Goal: Information Seeking & Learning: Learn about a topic

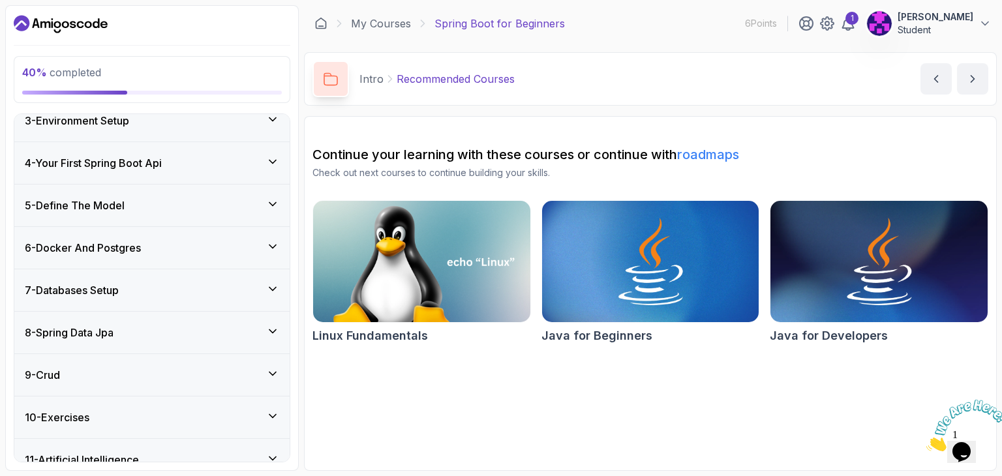
scroll to position [267, 0]
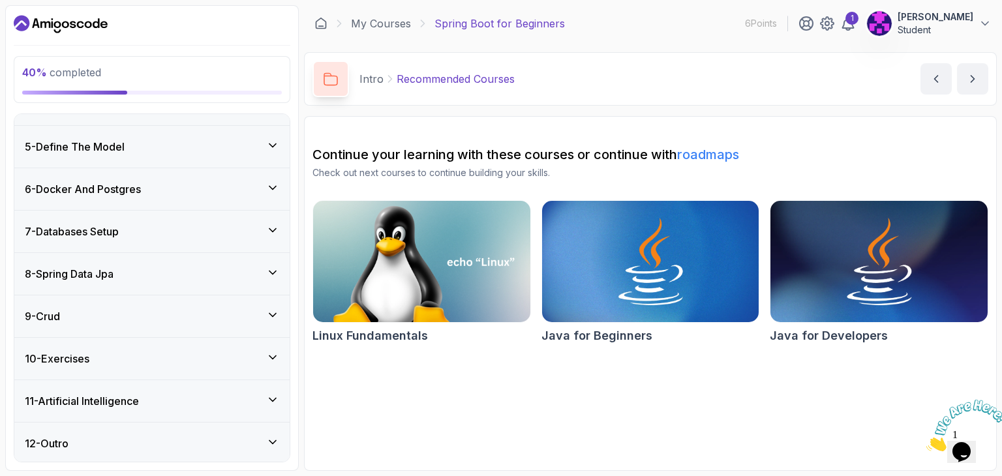
click at [273, 268] on icon at bounding box center [272, 272] width 13 height 13
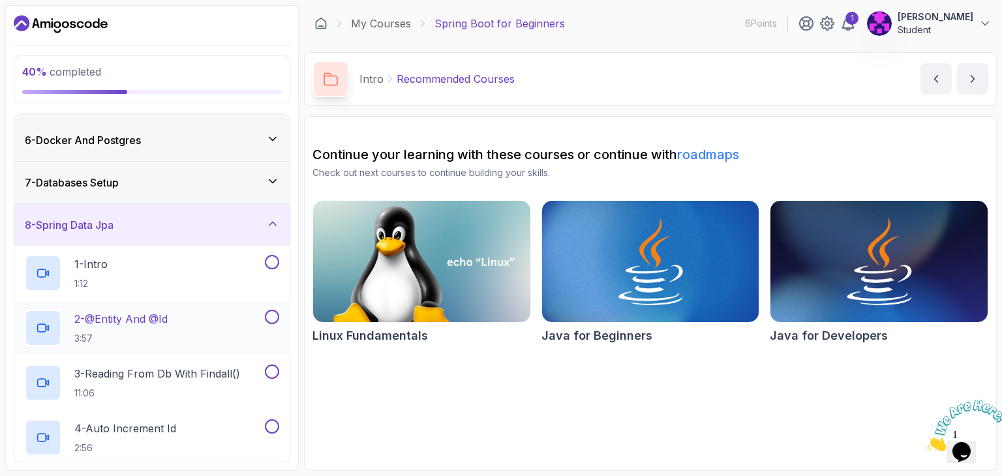
scroll to position [205, 0]
click at [271, 179] on icon at bounding box center [272, 181] width 13 height 13
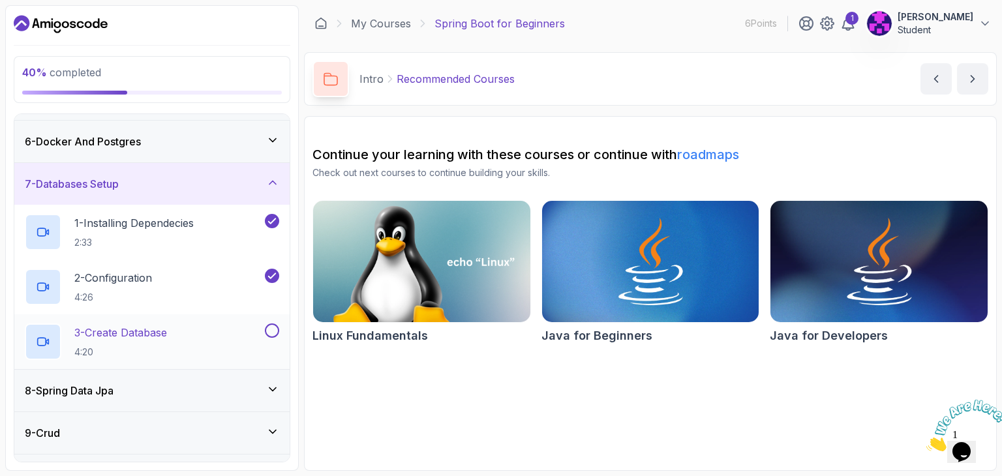
click at [185, 329] on div "3 - Create Database 4:20" at bounding box center [143, 341] width 237 height 37
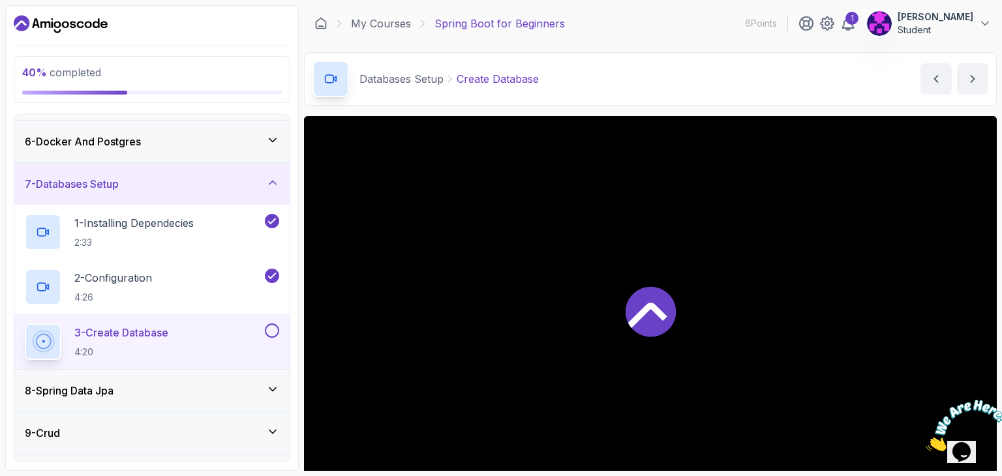
click at [641, 238] on div at bounding box center [650, 310] width 693 height 389
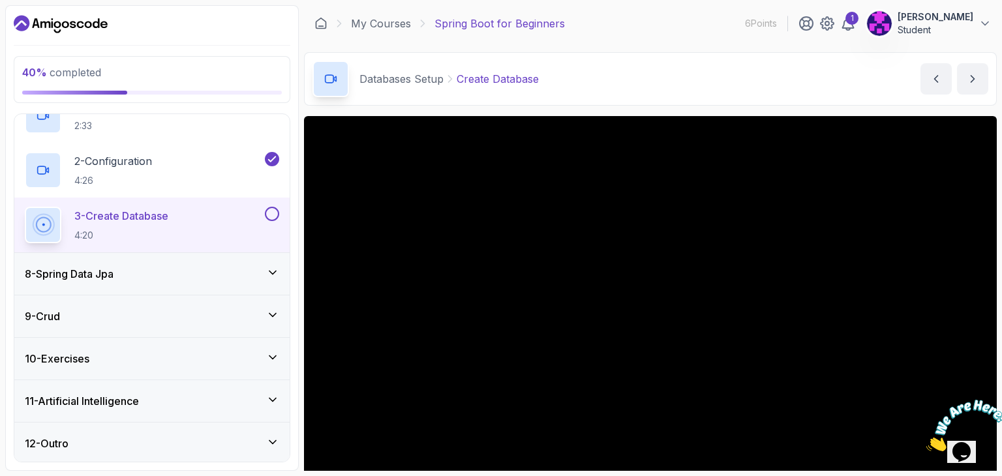
scroll to position [83, 0]
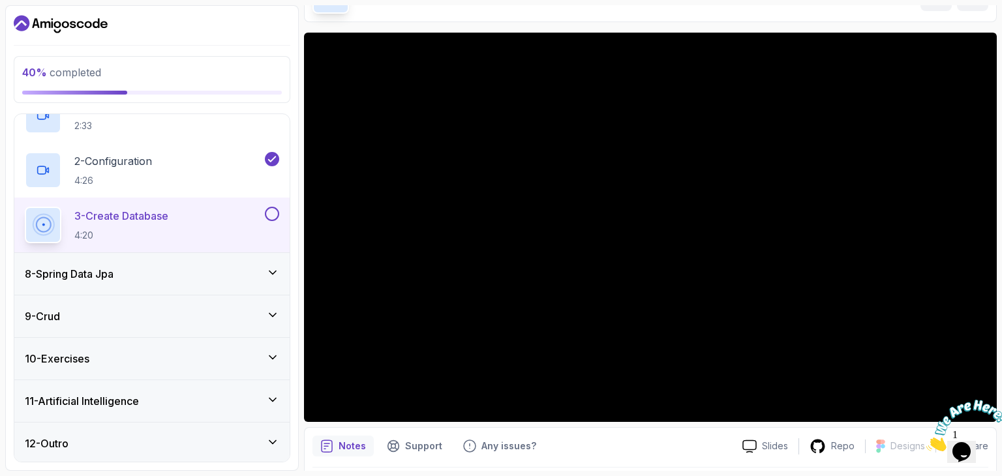
click at [235, 269] on div "8 - Spring Data Jpa" at bounding box center [152, 274] width 254 height 16
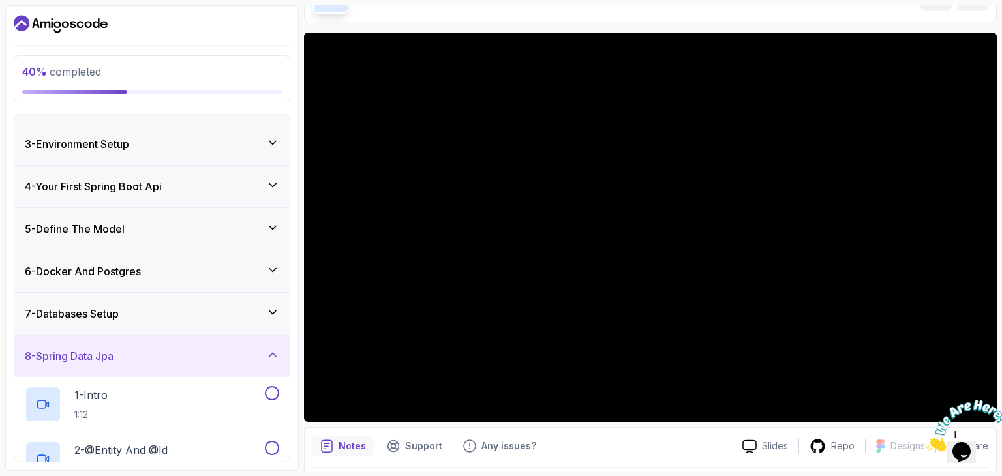
scroll to position [59, 0]
